Goal: Navigation & Orientation: Go to known website

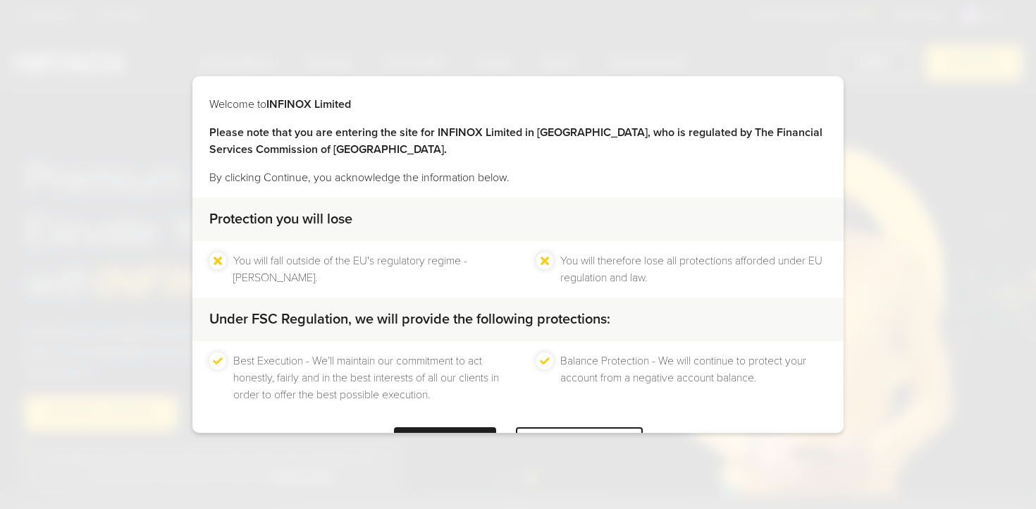
scroll to position [53, 0]
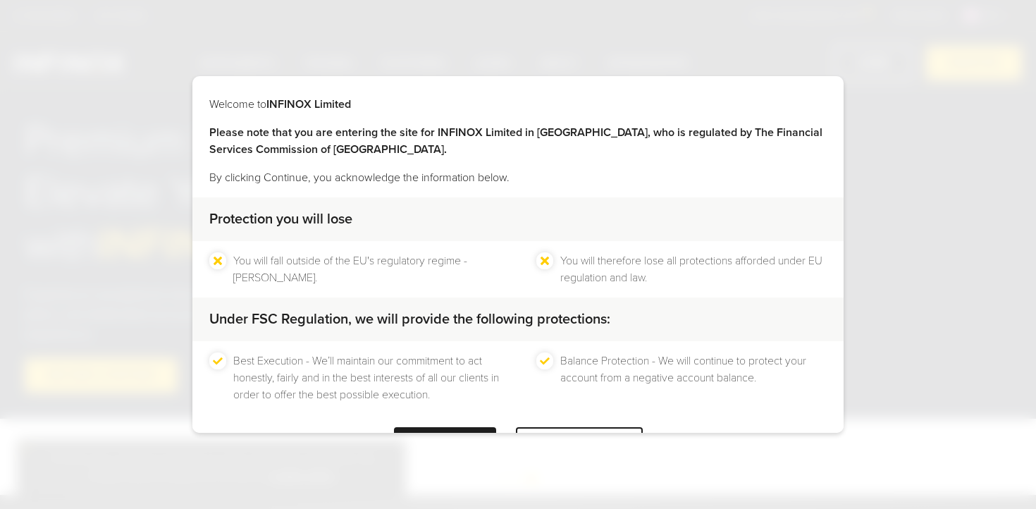
scroll to position [53, 0]
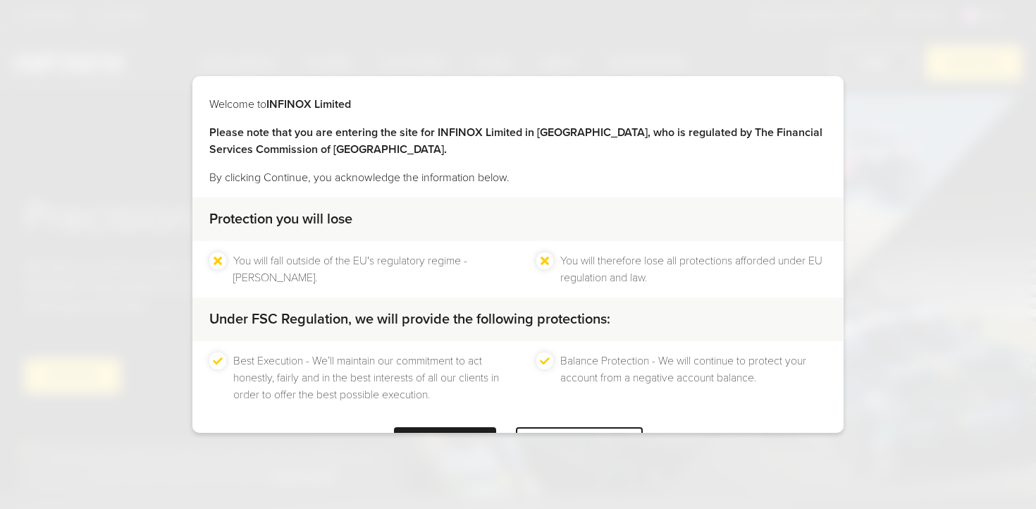
scroll to position [53, 0]
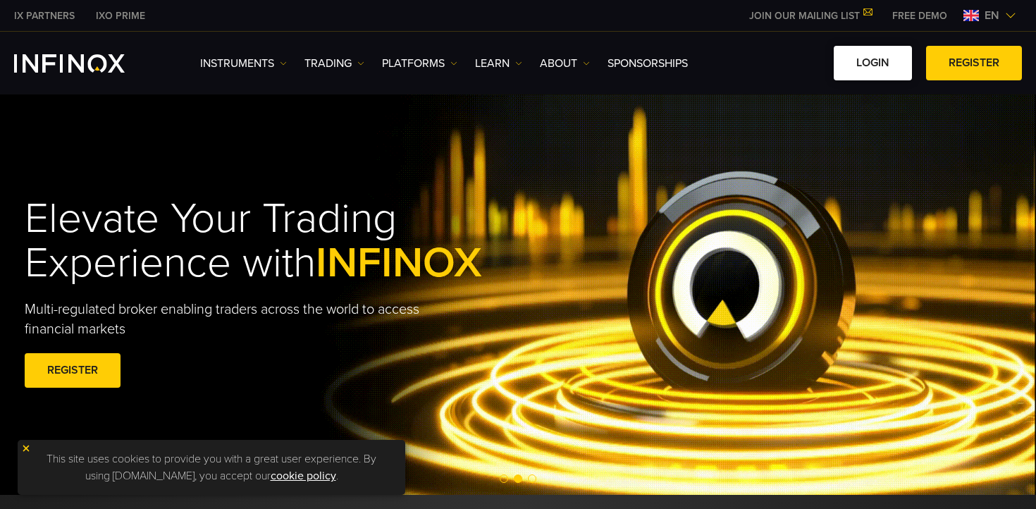
click at [849, 58] on link "LOGIN" at bounding box center [873, 63] width 78 height 35
